Goal: Task Accomplishment & Management: Use online tool/utility

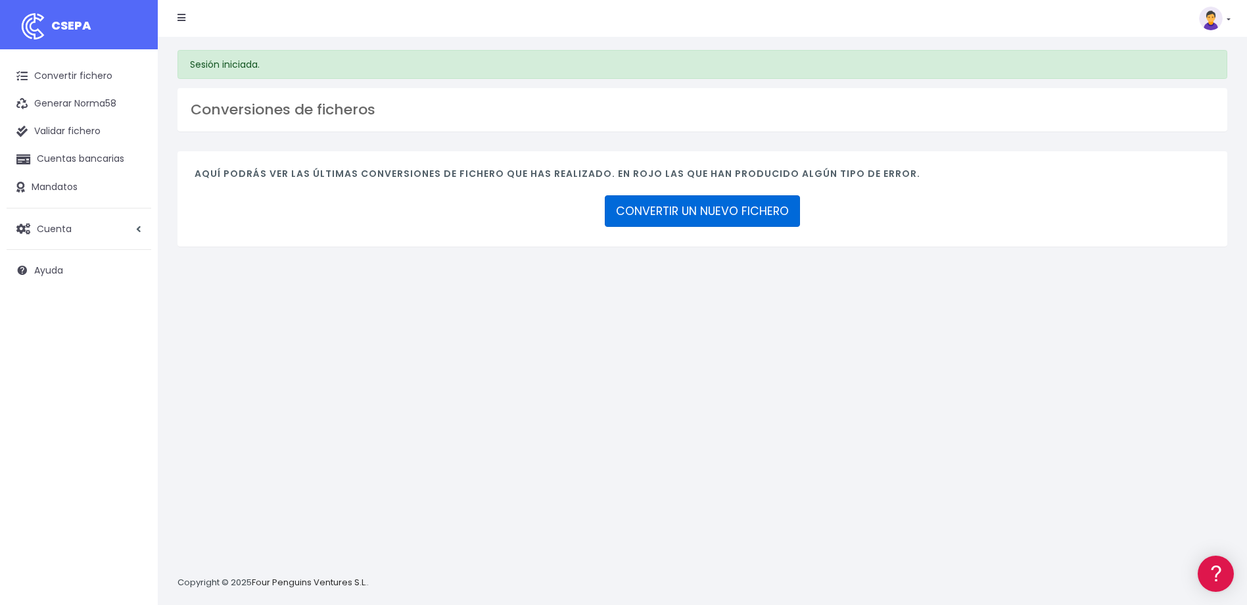
click at [779, 211] on link "CONVERTIR UN NUEVO FICHERO" at bounding box center [702, 211] width 195 height 32
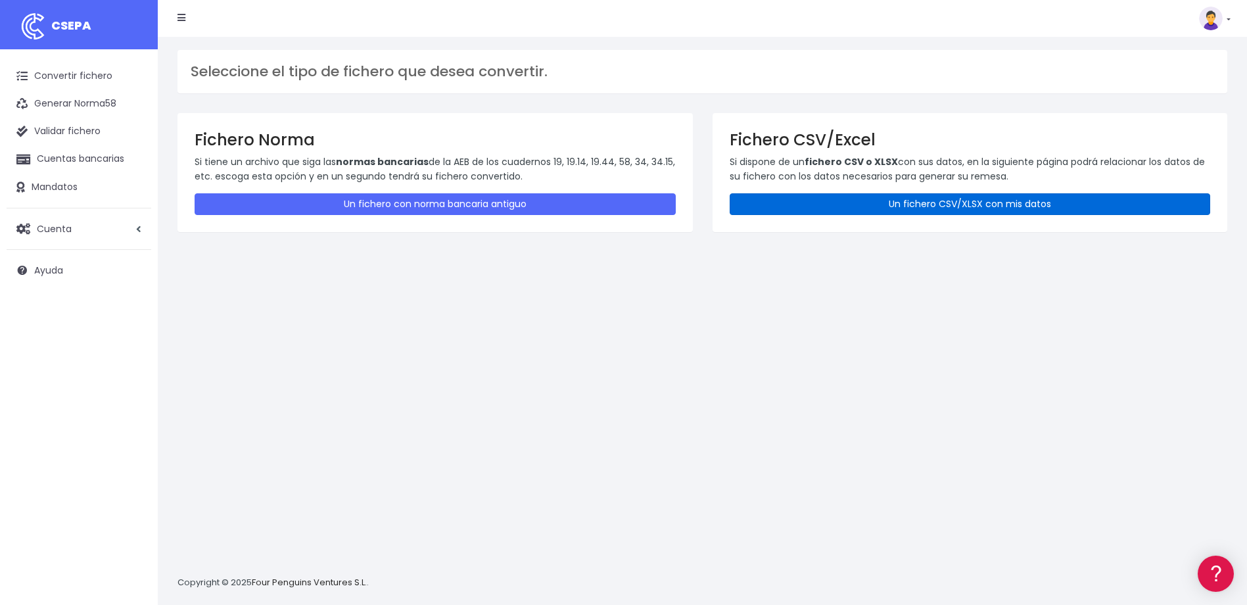
click at [999, 200] on link "Un fichero CSV/XLSX con mis datos" at bounding box center [970, 204] width 481 height 22
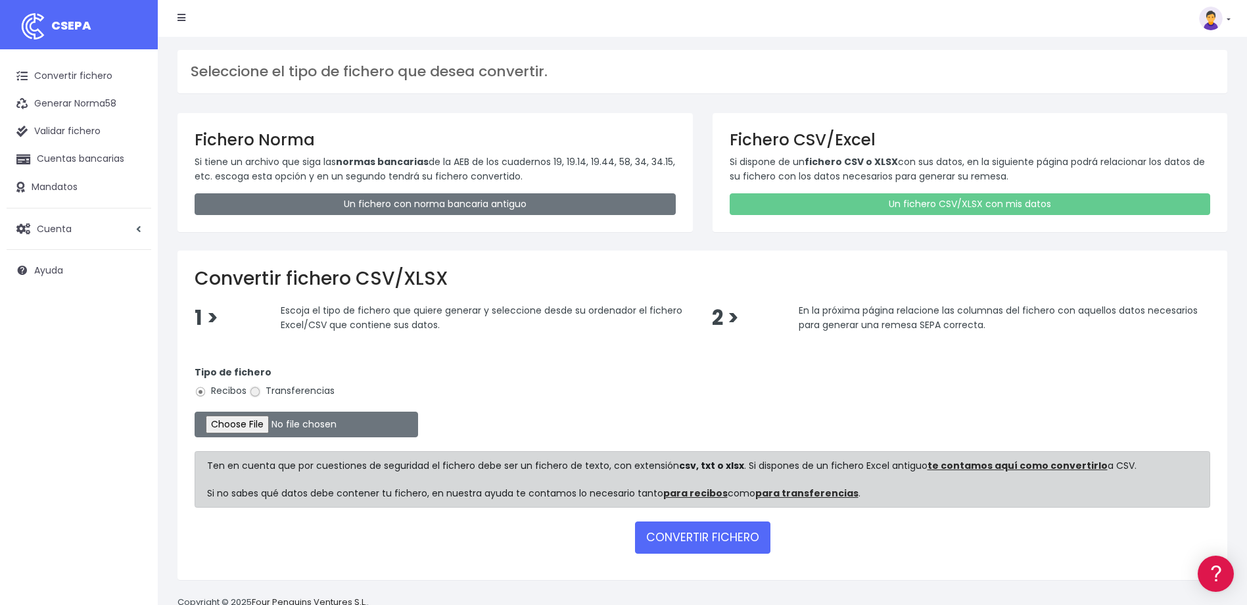
click at [254, 392] on input "Transferencias" at bounding box center [255, 392] width 12 height 12
radio input "true"
click at [252, 423] on input "file" at bounding box center [307, 425] width 224 height 26
type input "C:\fakepath\devoluciones sociedad 0530 importe total 2.017,28.csv"
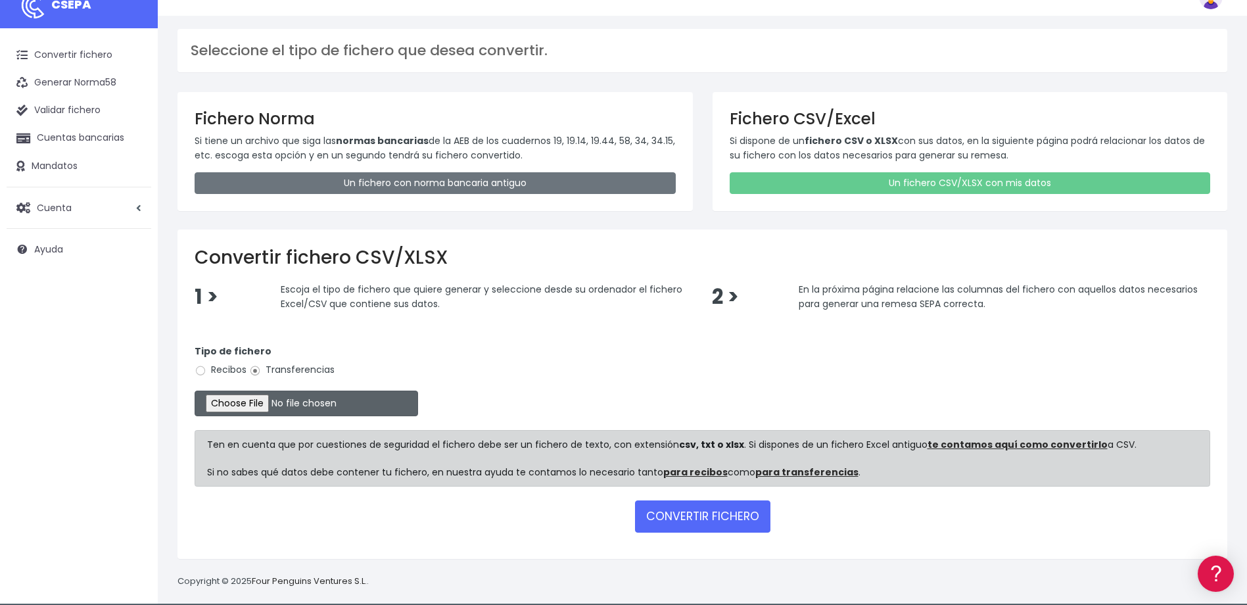
scroll to position [32, 0]
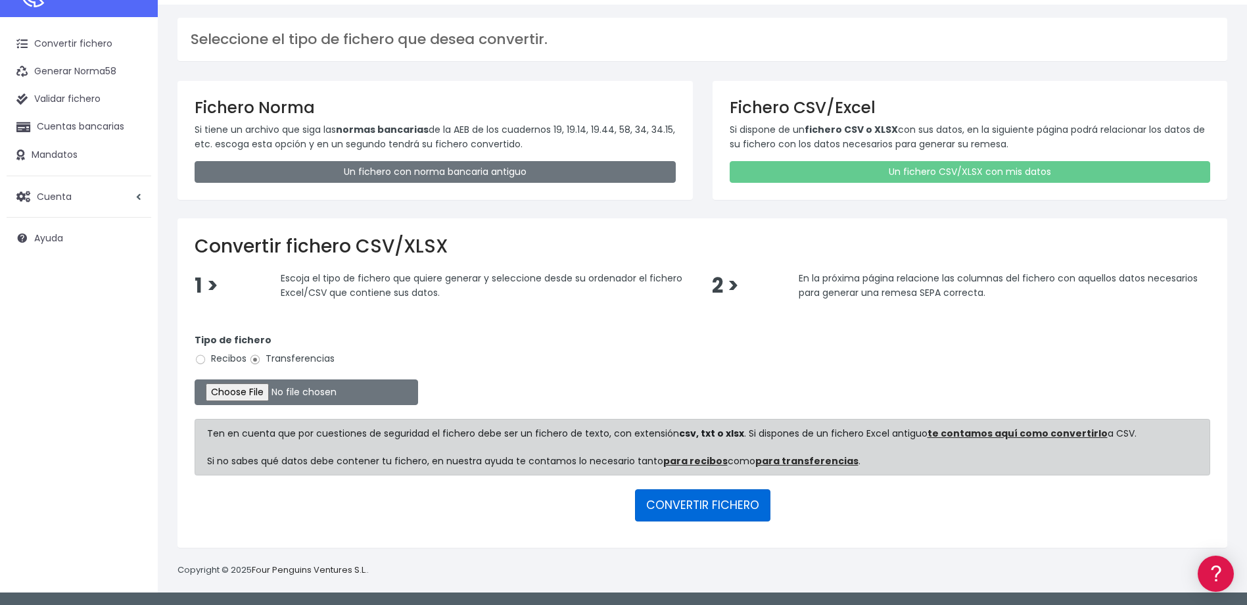
click at [715, 511] on button "CONVERTIR FICHERO" at bounding box center [702, 505] width 135 height 32
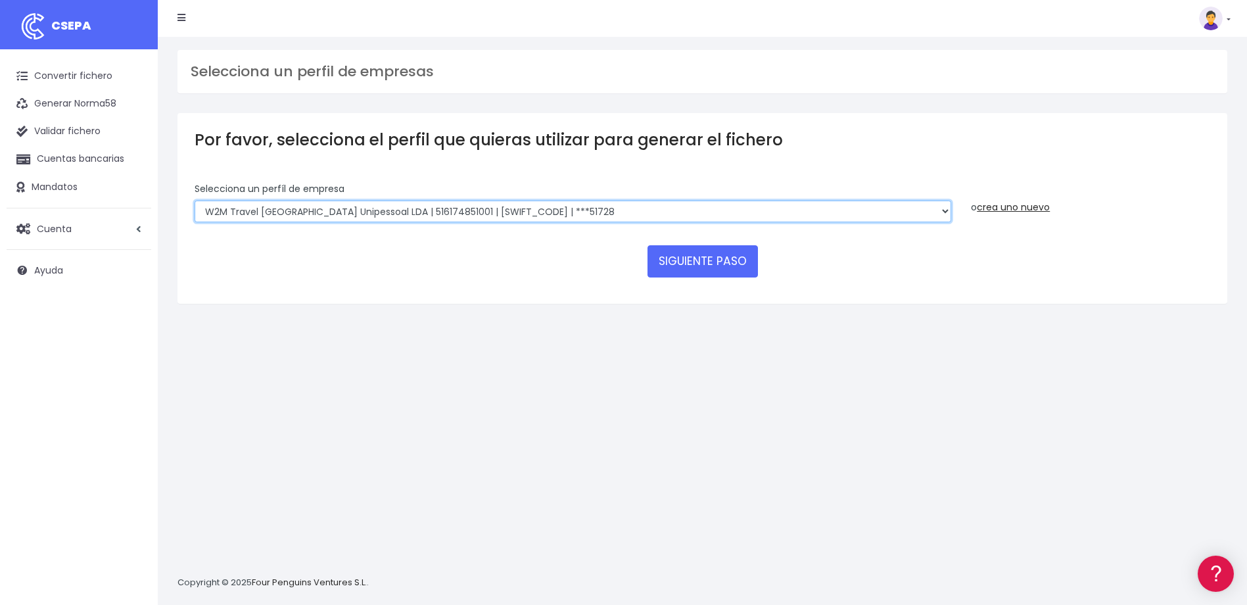
click at [590, 212] on select "WORLD2MEET,S.L.U | b62880992 | BSABESBBXXX | ***97721 World 2 Meet SLU | B62880…" at bounding box center [573, 212] width 757 height 22
select select "2124"
click at [195, 201] on select "WORLD2MEET,S.L.U | b62880992 | BSABESBBXXX | ***97721 World 2 Meet SLU | B62880…" at bounding box center [573, 212] width 757 height 22
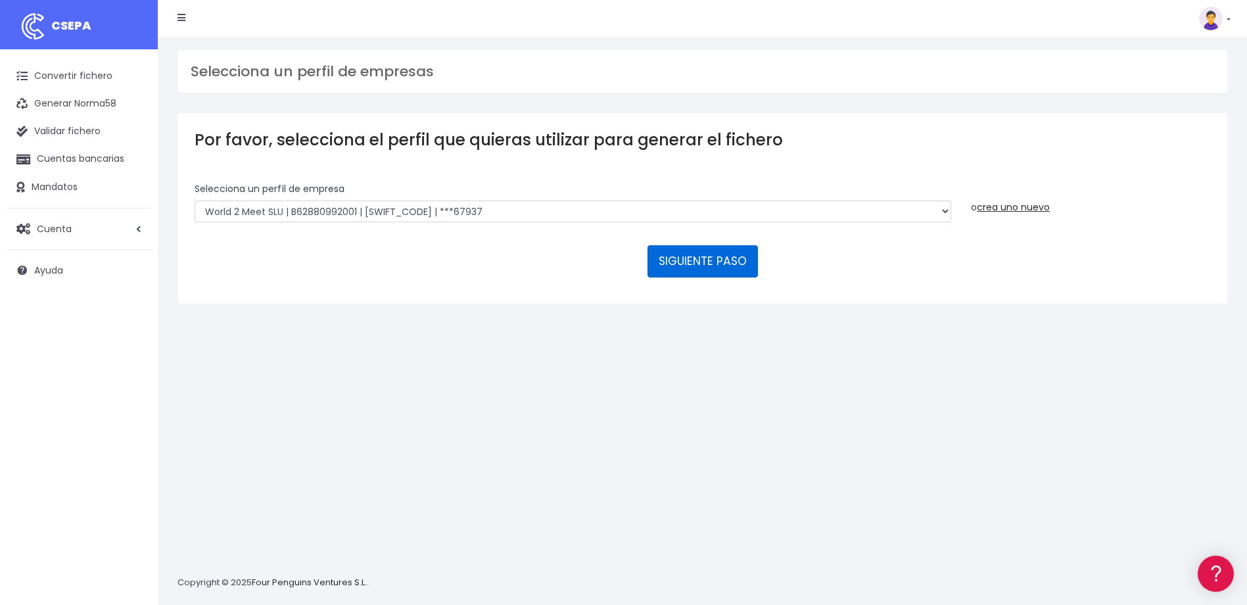
click at [702, 253] on button "SIGUIENTE PASO" at bounding box center [703, 261] width 110 height 32
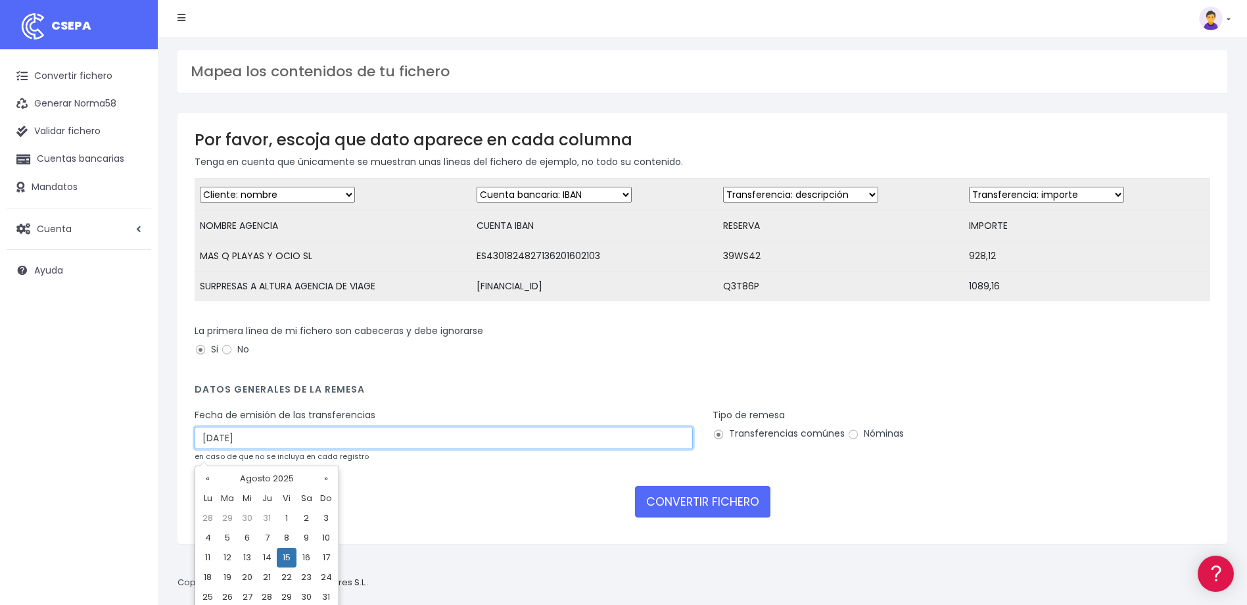
click at [208, 448] on input "15/08/2025" at bounding box center [444, 438] width 498 height 22
drag, startPoint x: 260, startPoint y: 447, endPoint x: 30, endPoint y: 451, distance: 230.1
click at [30, 451] on div "CSEPA Convertir fichero Generar Norma58 Validar fichero Cuentas bancarias Manda…" at bounding box center [623, 302] width 1247 height 605
type input "13/08/2025"
click at [999, 437] on div "Tipo de remesa Transferencias comúnes Nóminas" at bounding box center [962, 426] width 498 height 37
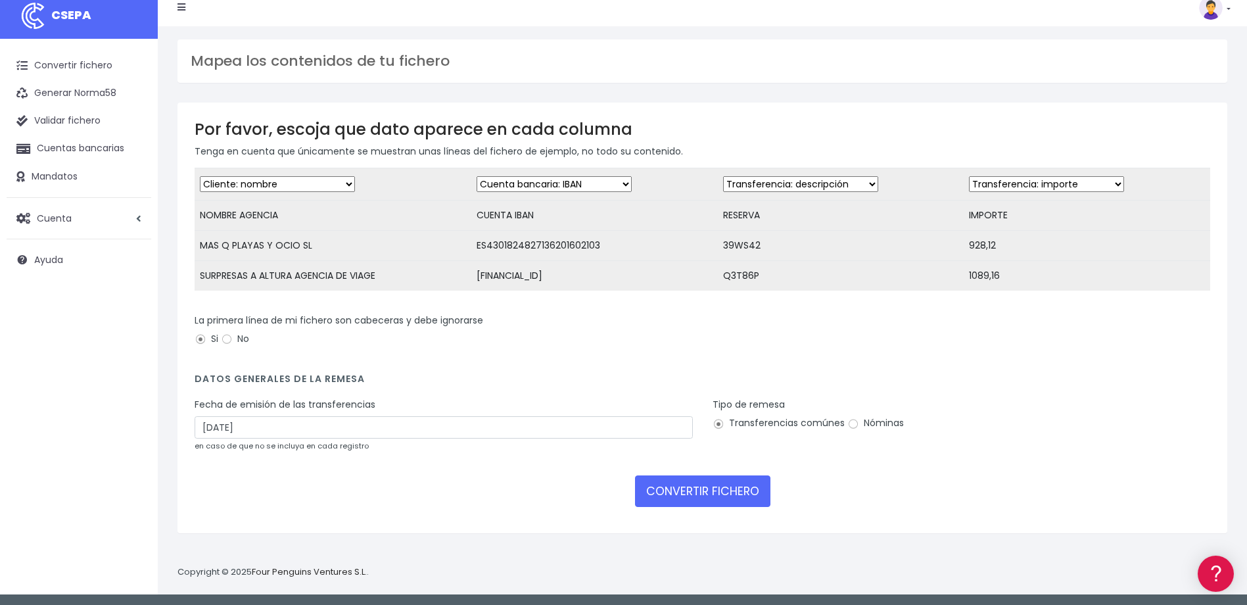
scroll to position [12, 0]
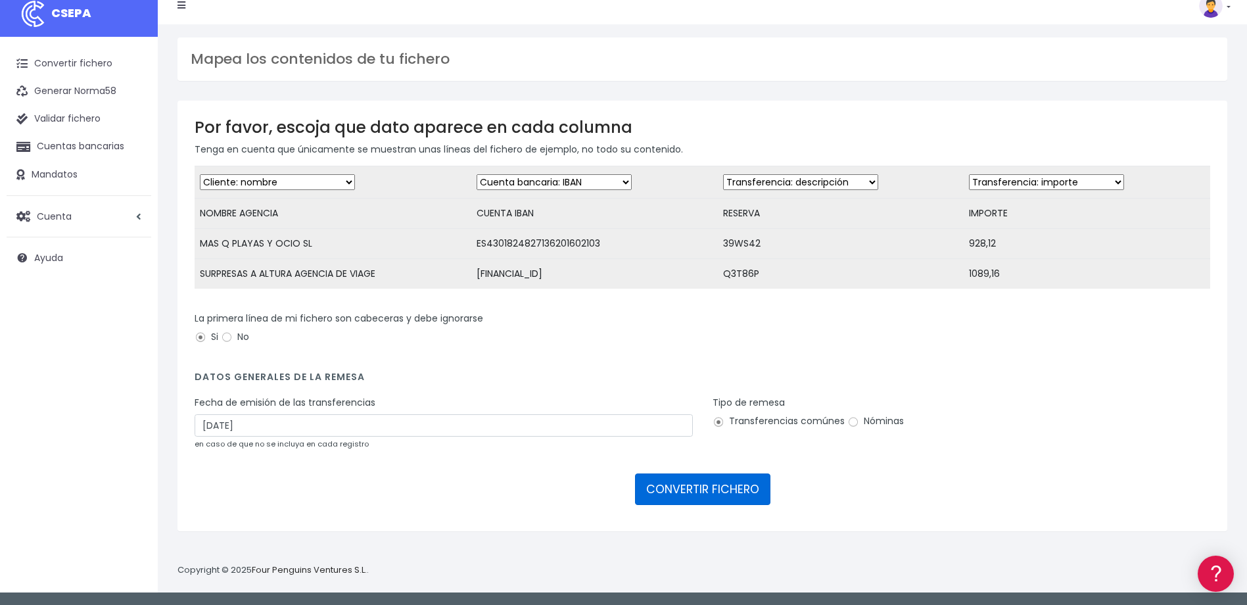
click at [713, 505] on button "CONVERTIR FICHERO" at bounding box center [702, 489] width 135 height 32
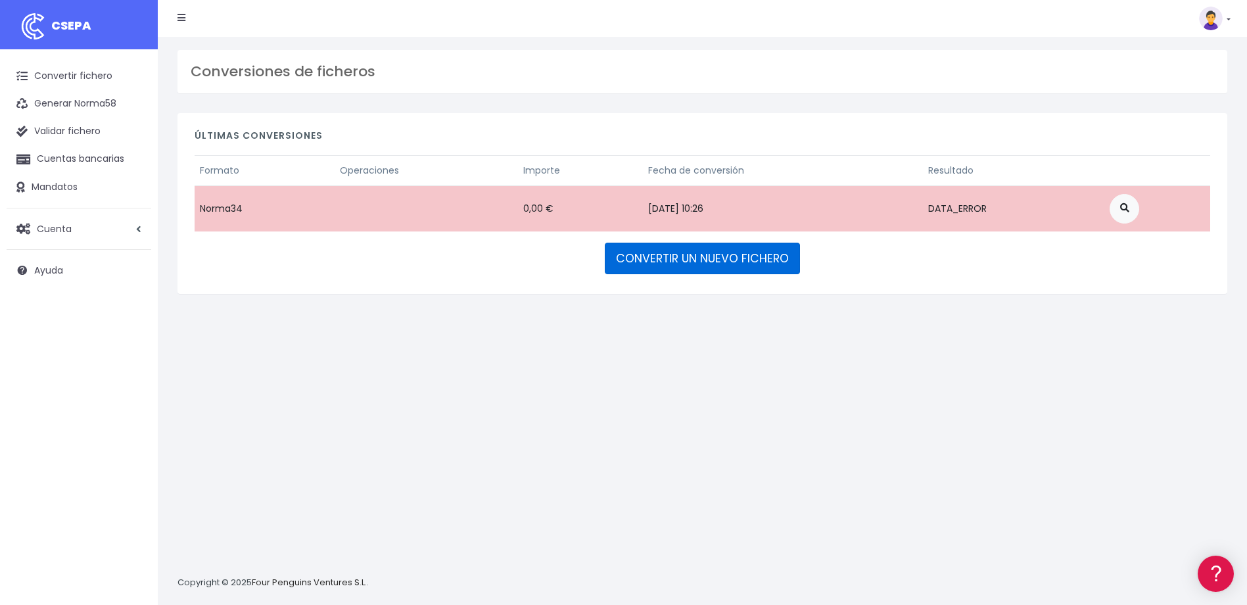
click at [764, 258] on link "CONVERTIR UN NUEVO FICHERO" at bounding box center [702, 259] width 195 height 32
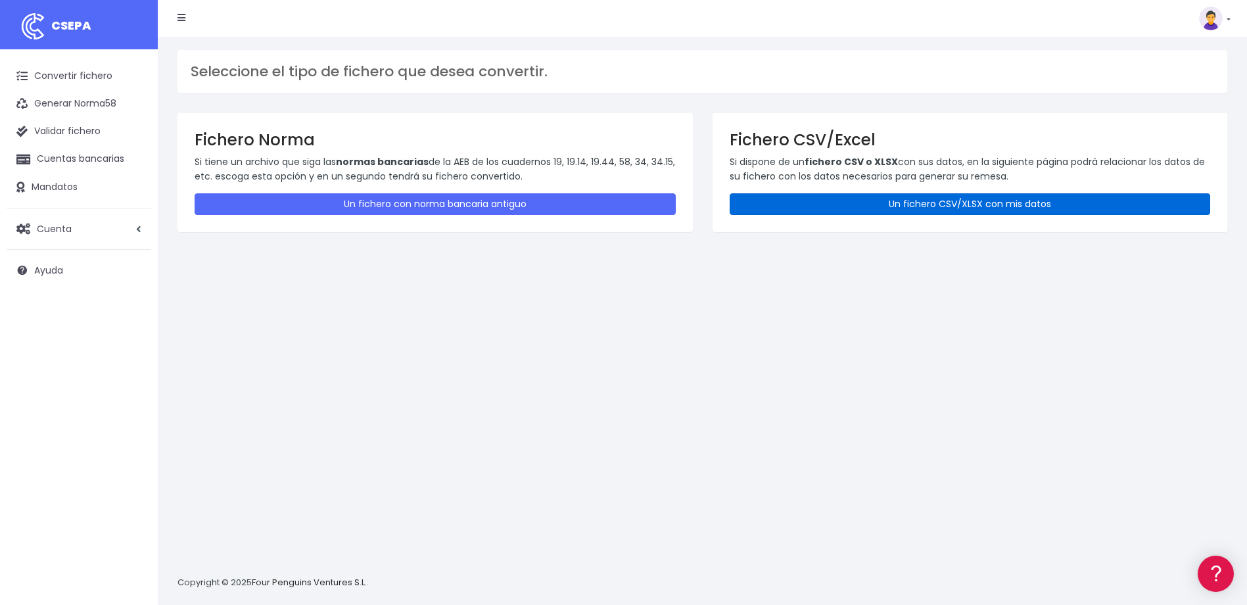
click at [932, 203] on link "Un fichero CSV/XLSX con mis datos" at bounding box center [970, 204] width 481 height 22
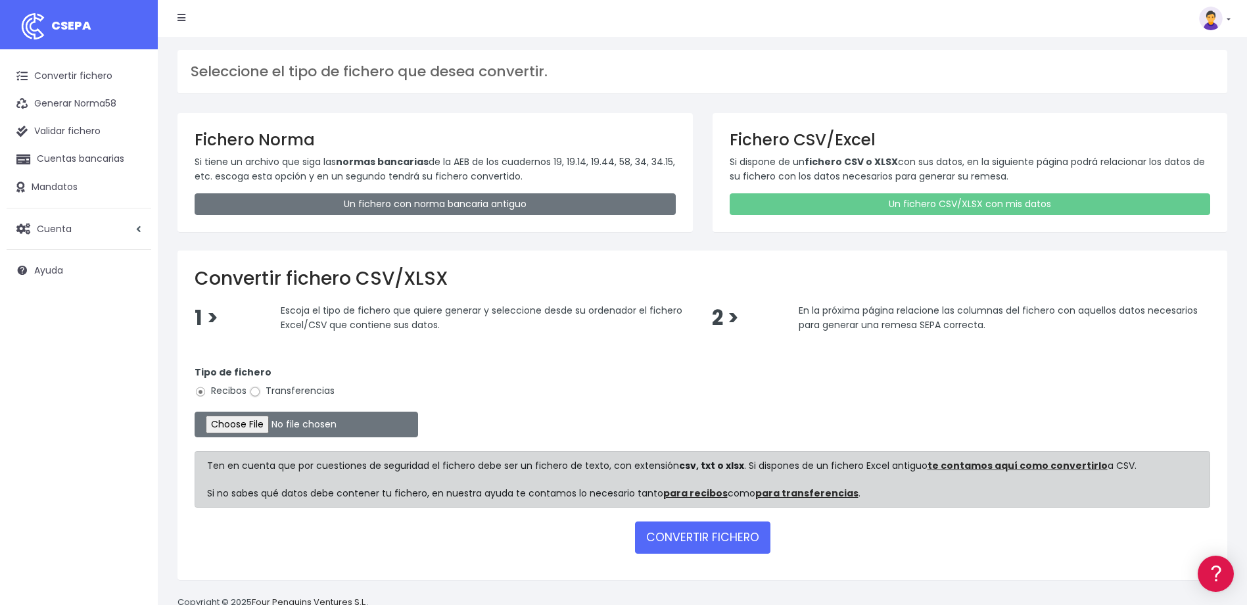
click at [255, 394] on input "Transferencias" at bounding box center [255, 392] width 12 height 12
radio input "true"
click at [264, 425] on input "file" at bounding box center [307, 425] width 224 height 26
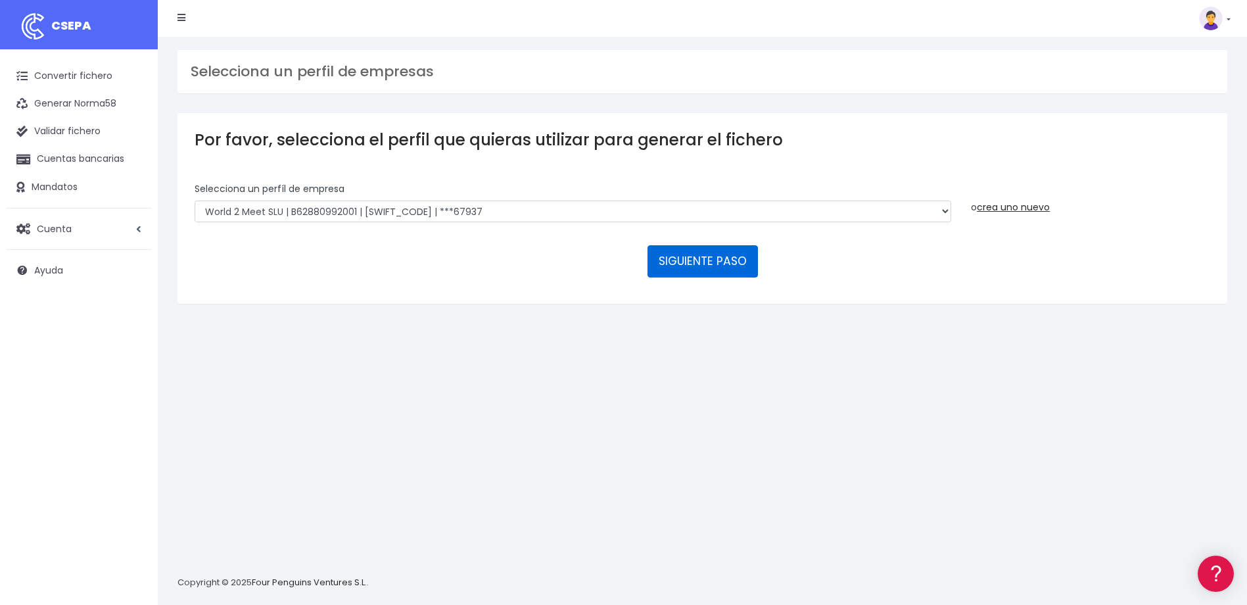
click at [673, 264] on button "SIGUIENTE PASO" at bounding box center [703, 261] width 110 height 32
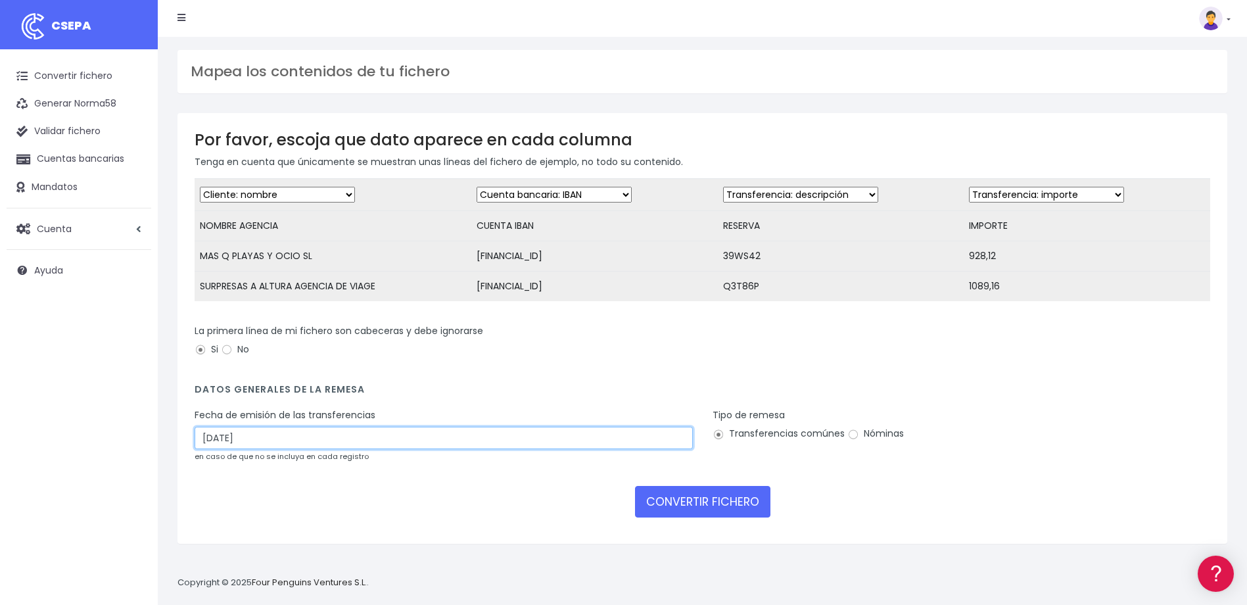
click at [212, 448] on input "15/08/2025" at bounding box center [444, 438] width 498 height 22
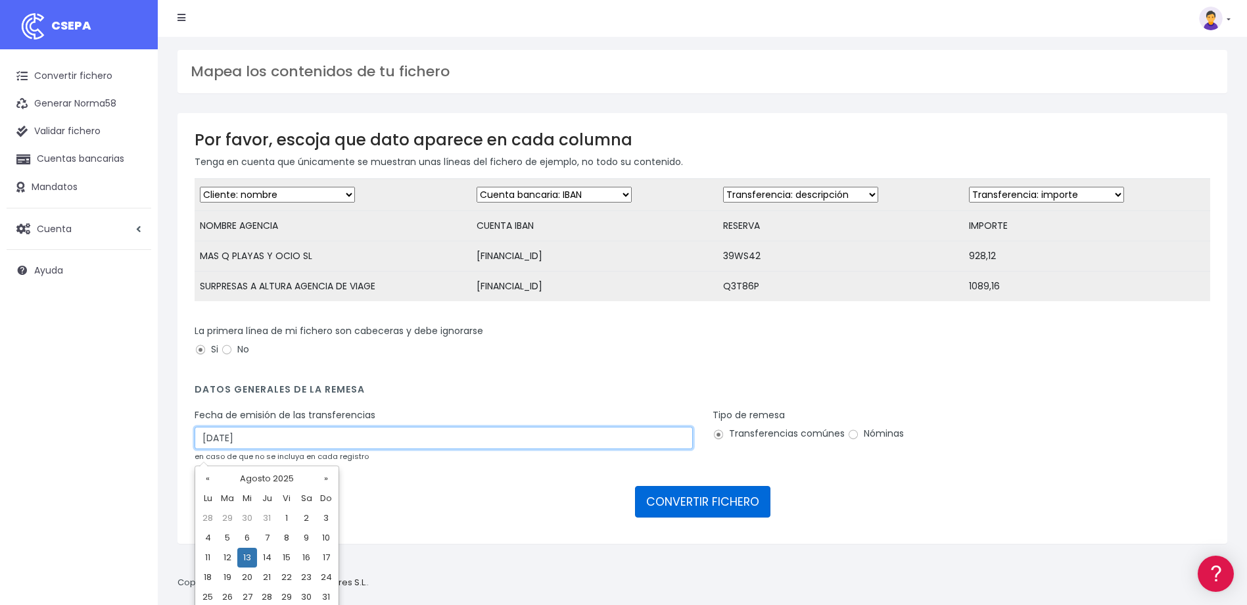
type input "13/08/2025"
click at [707, 517] on button "CONVERTIR FICHERO" at bounding box center [702, 502] width 135 height 32
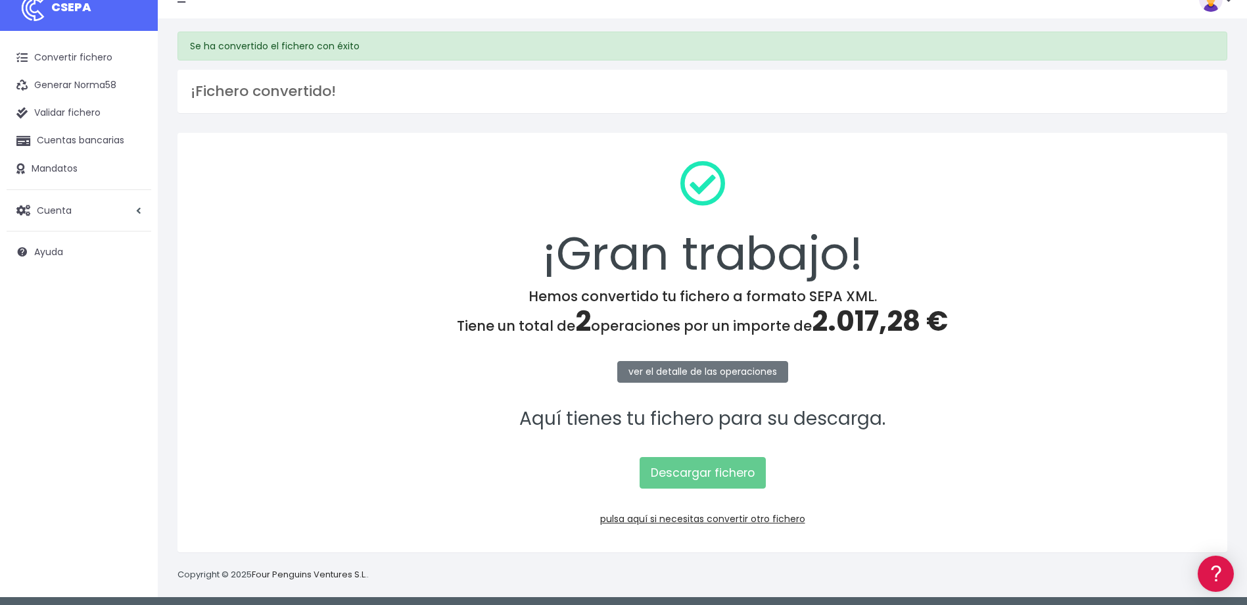
scroll to position [23, 0]
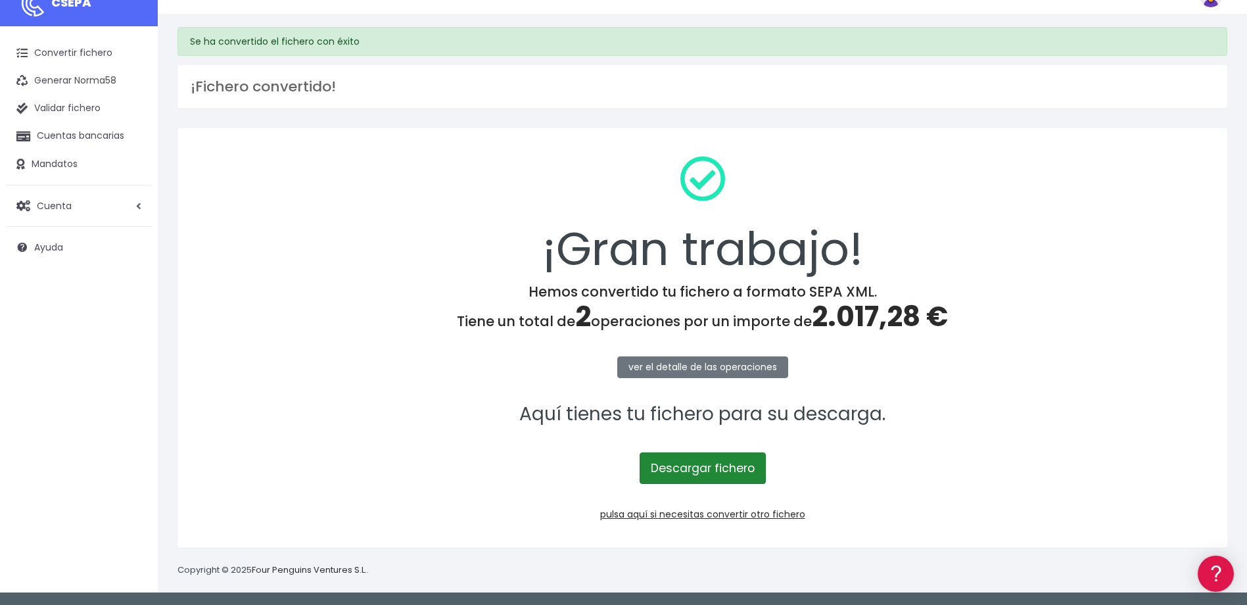
click at [745, 473] on link "Descargar fichero" at bounding box center [703, 468] width 126 height 32
